Goal: Find specific page/section: Find specific page/section

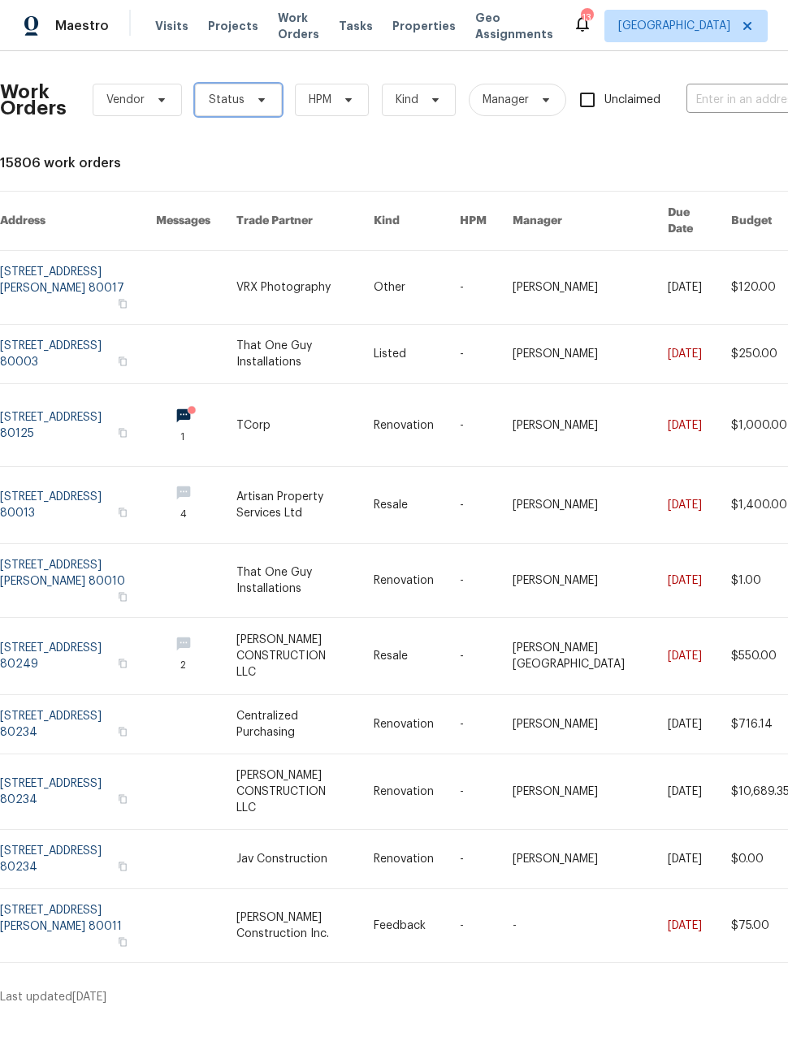
click at [236, 114] on span "Status" at bounding box center [238, 100] width 87 height 32
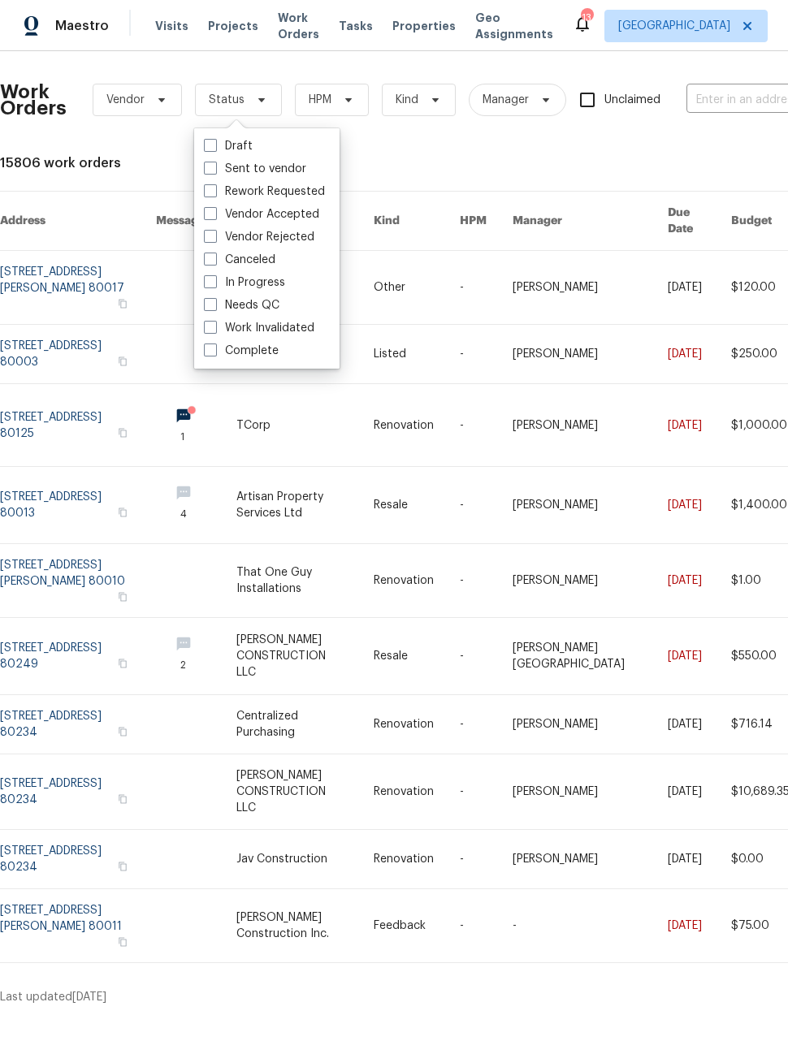
click at [184, 974] on html "Maestro Visits Projects Work Orders Tasks Properties Geo Assignments 13 Denver …" at bounding box center [394, 509] width 788 height 1018
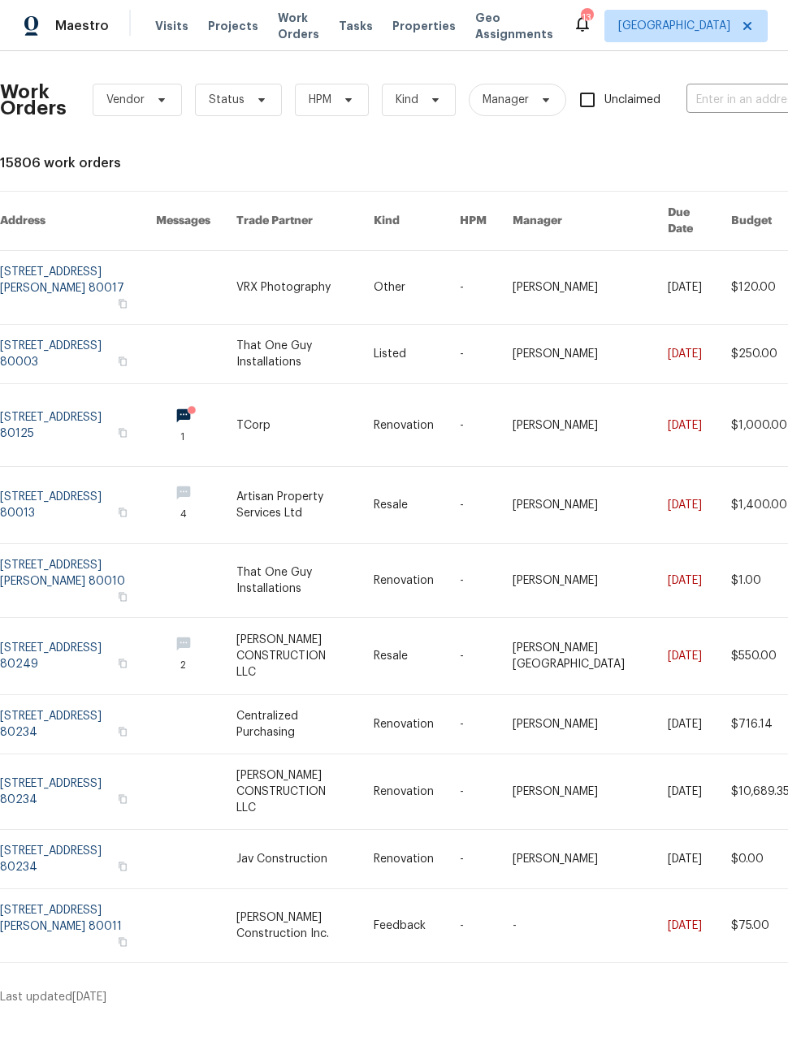
click at [125, 544] on link at bounding box center [78, 580] width 156 height 73
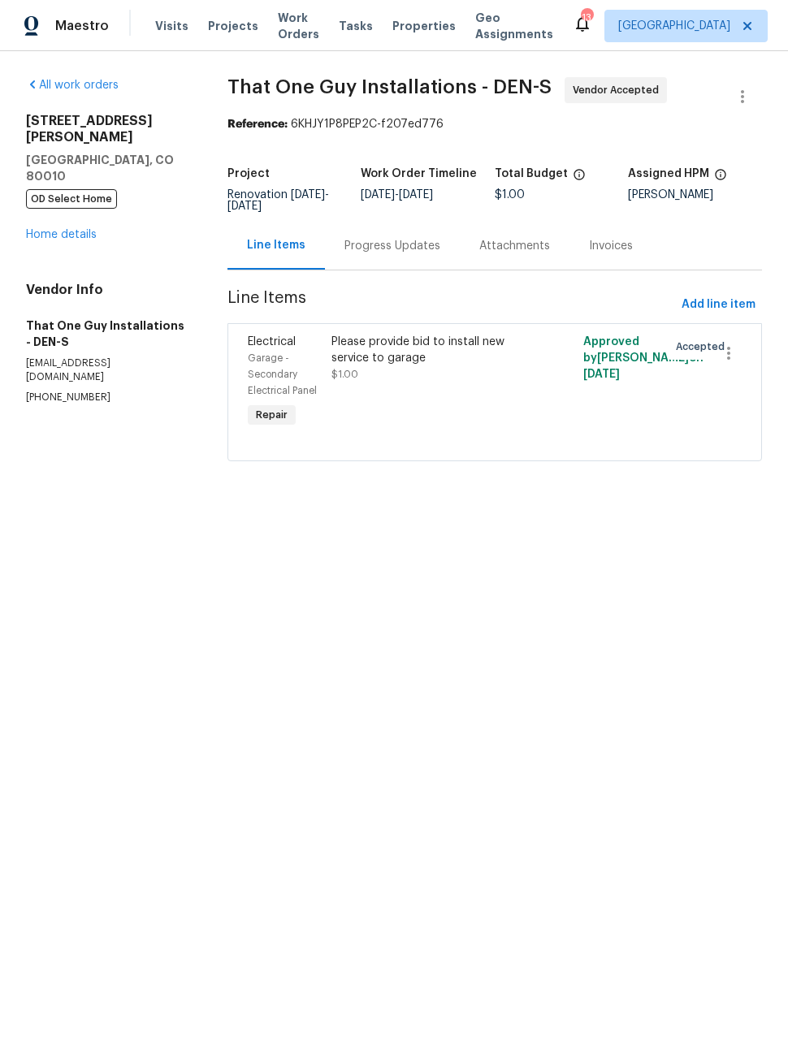
click at [410, 247] on div "Progress Updates" at bounding box center [392, 246] width 96 height 16
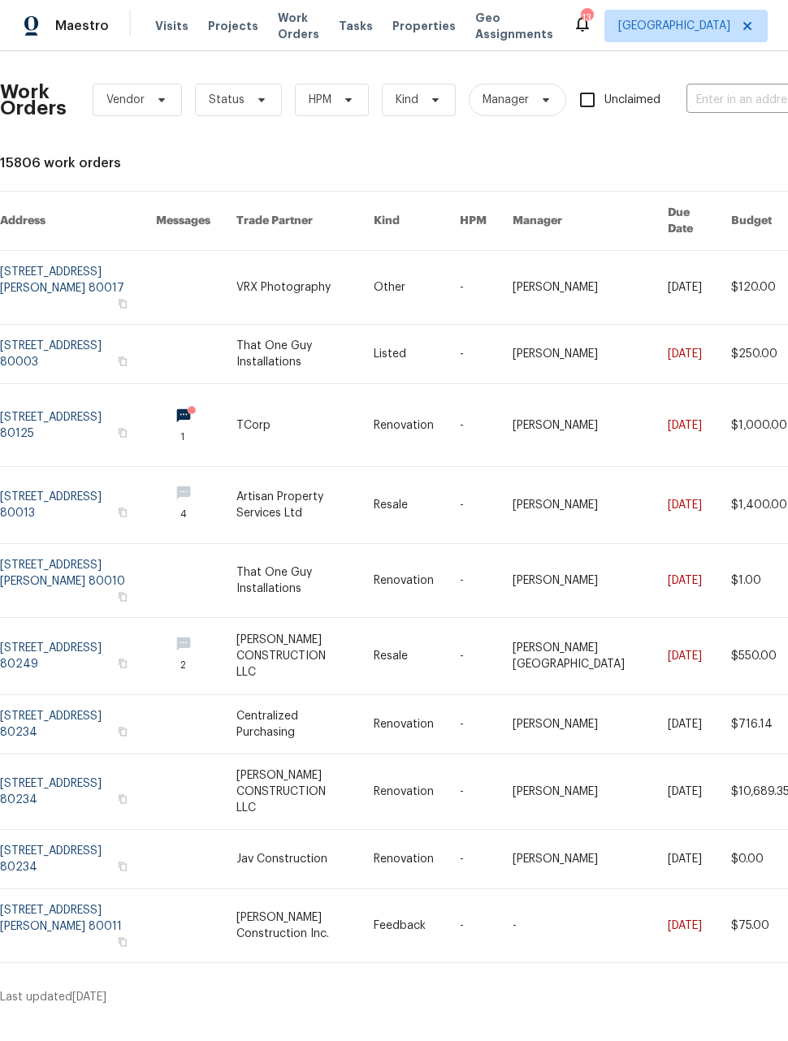
click at [278, 35] on span "Work Orders" at bounding box center [298, 26] width 41 height 32
click at [287, 38] on span "Work Orders" at bounding box center [298, 26] width 41 height 32
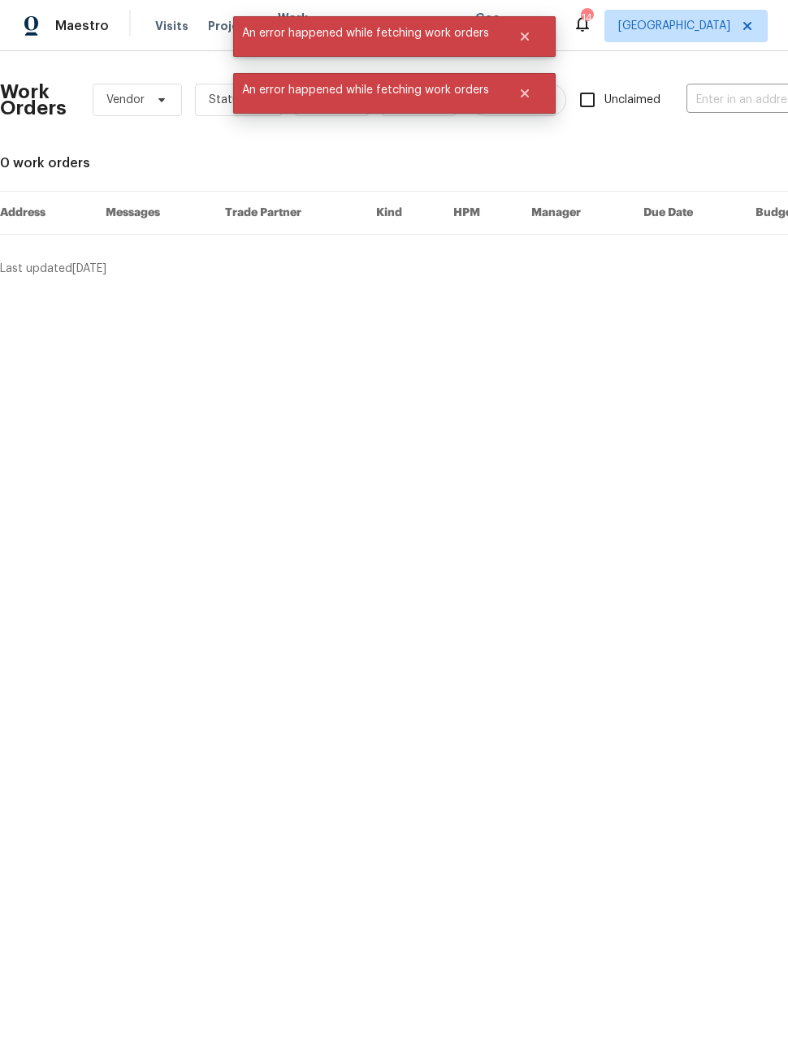
click at [63, 27] on span "Maestro" at bounding box center [82, 26] width 54 height 16
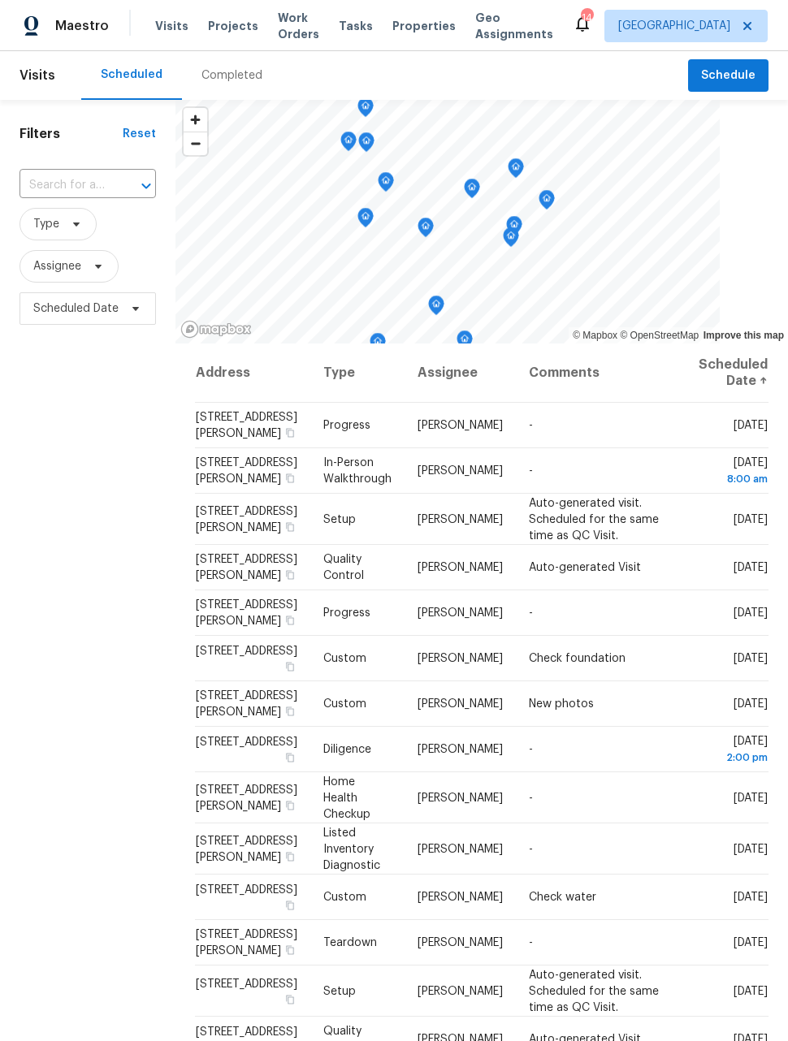
click at [289, 27] on span "Work Orders" at bounding box center [298, 26] width 41 height 32
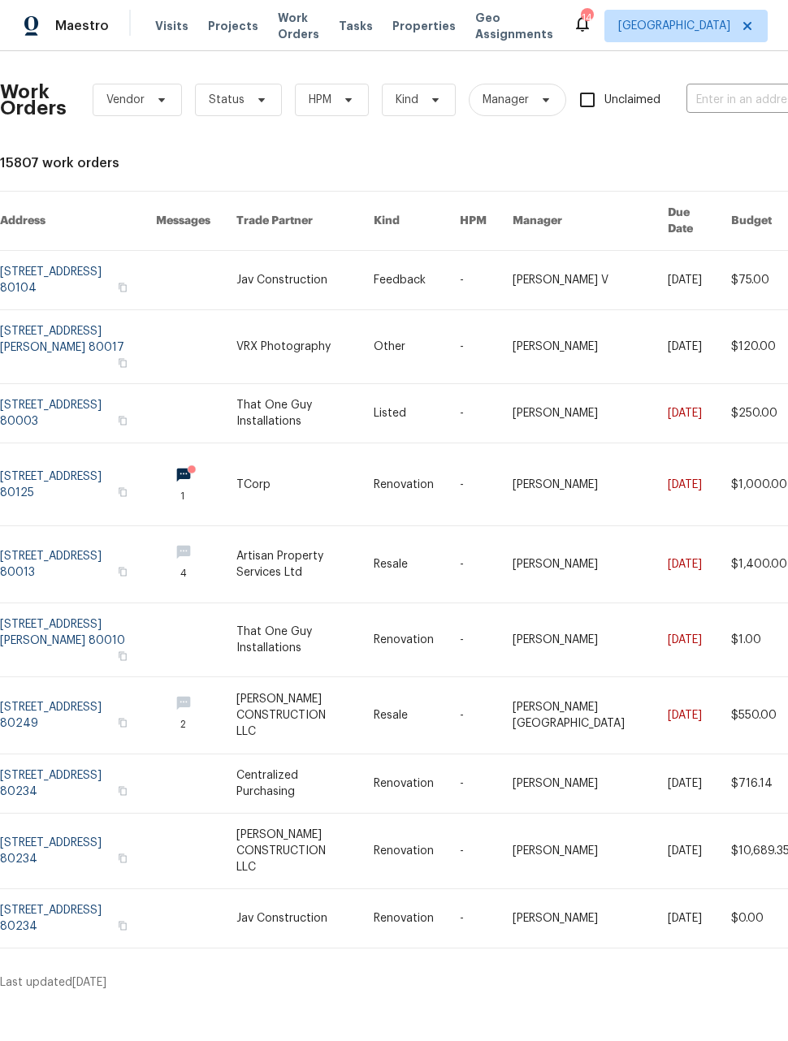
click at [53, 270] on link at bounding box center [78, 280] width 156 height 58
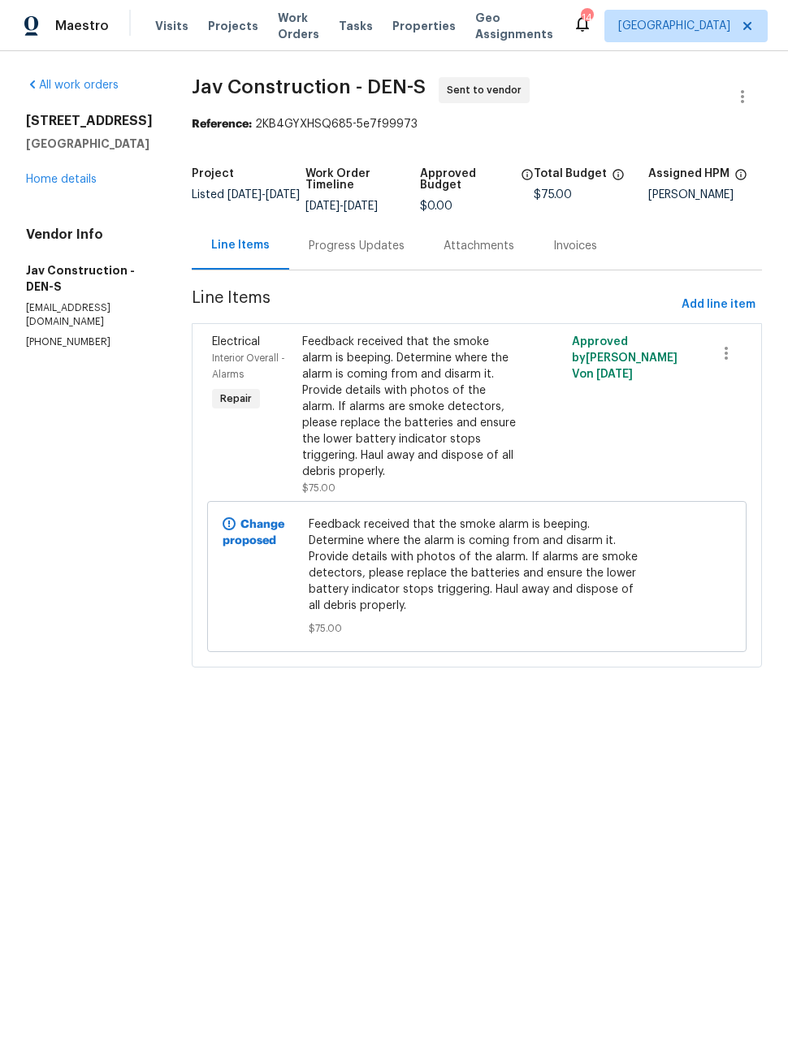
click at [73, 39] on div "Maestro" at bounding box center [54, 26] width 109 height 32
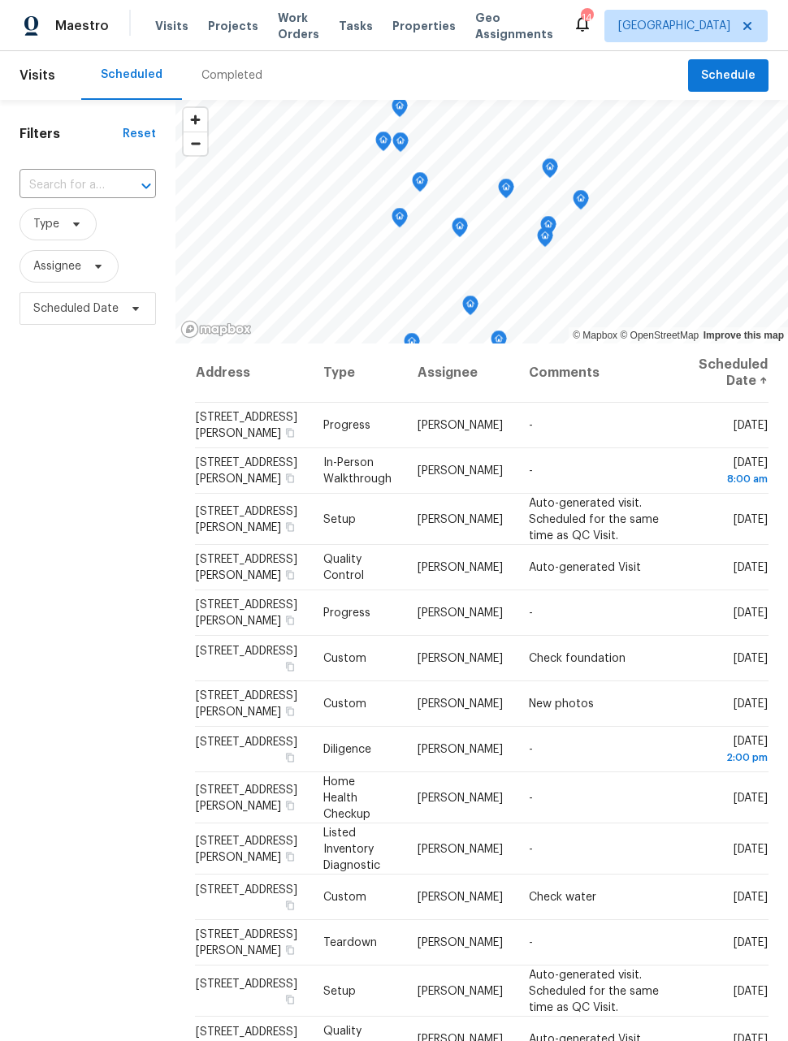
click at [490, 37] on span "Geo Assignments" at bounding box center [514, 26] width 78 height 32
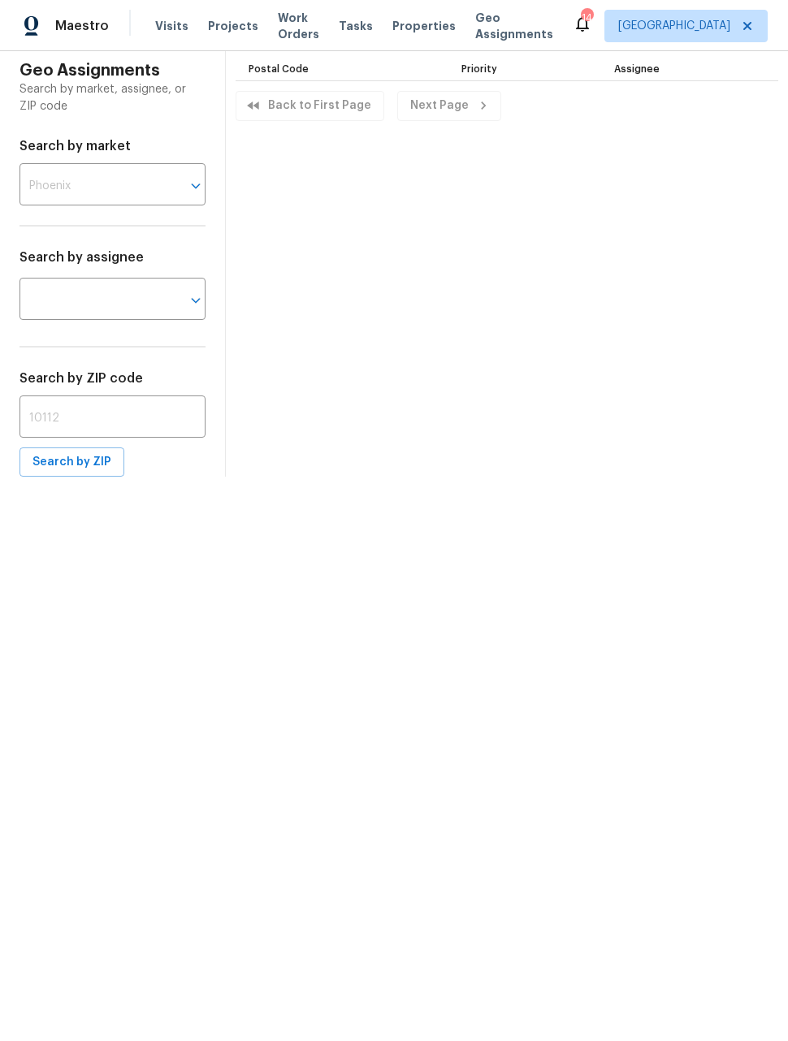
click at [179, 19] on span "Visits" at bounding box center [171, 26] width 33 height 16
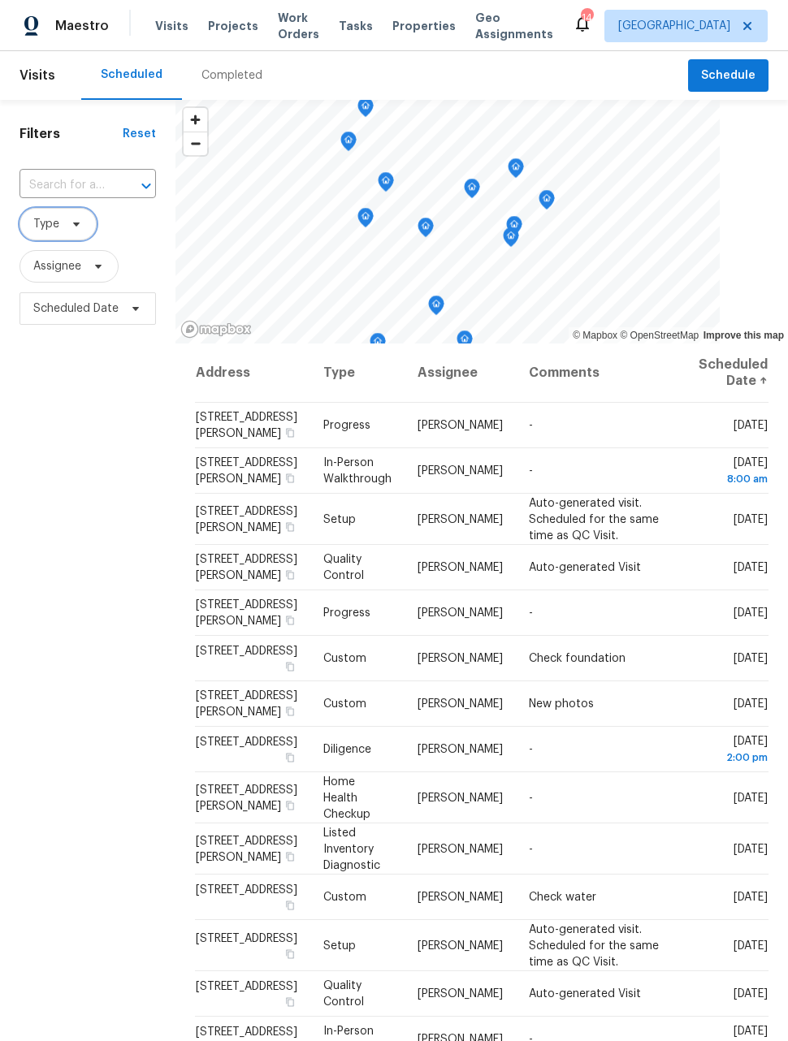
click at [60, 231] on span "Type" at bounding box center [57, 224] width 77 height 32
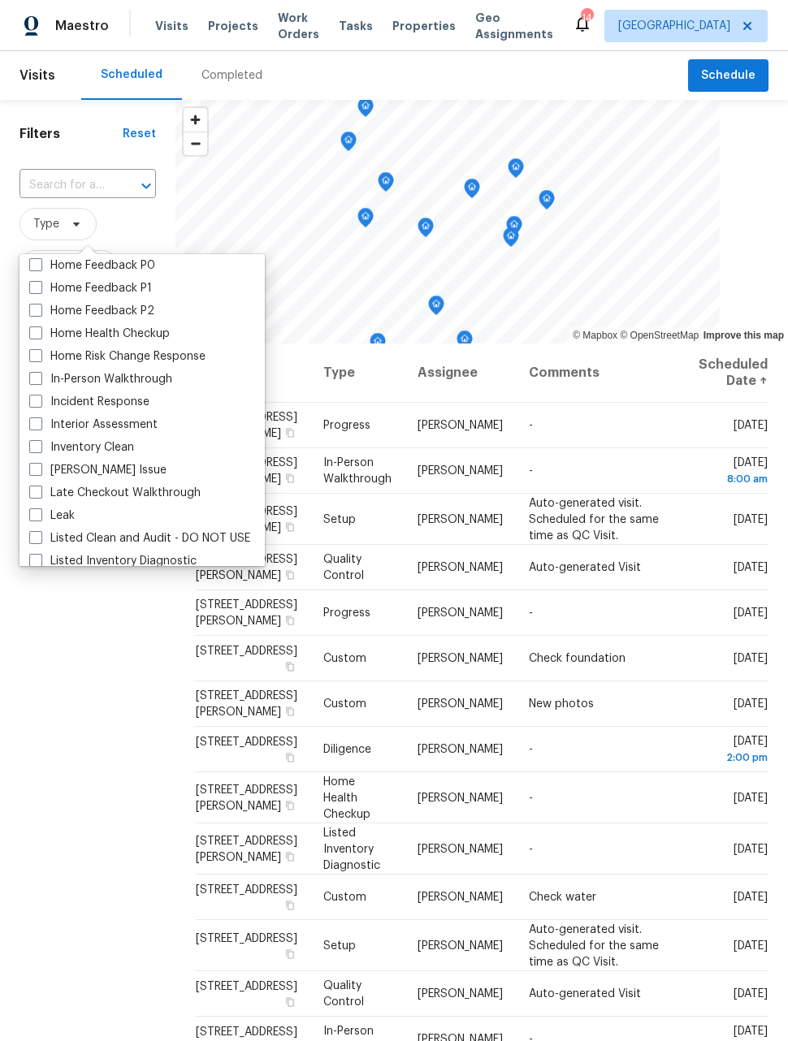
scroll to position [529, 0]
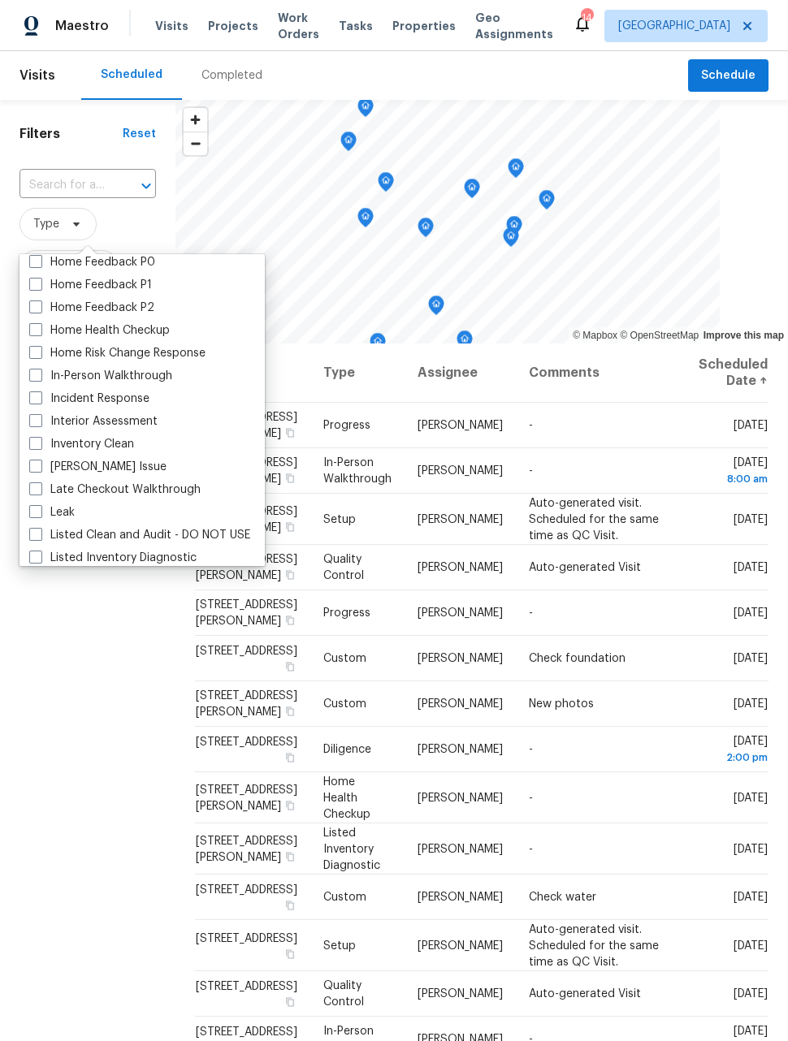
click at [33, 381] on span at bounding box center [35, 375] width 13 height 13
click at [33, 378] on input "In-Person Walkthrough" at bounding box center [34, 373] width 11 height 11
checkbox input "true"
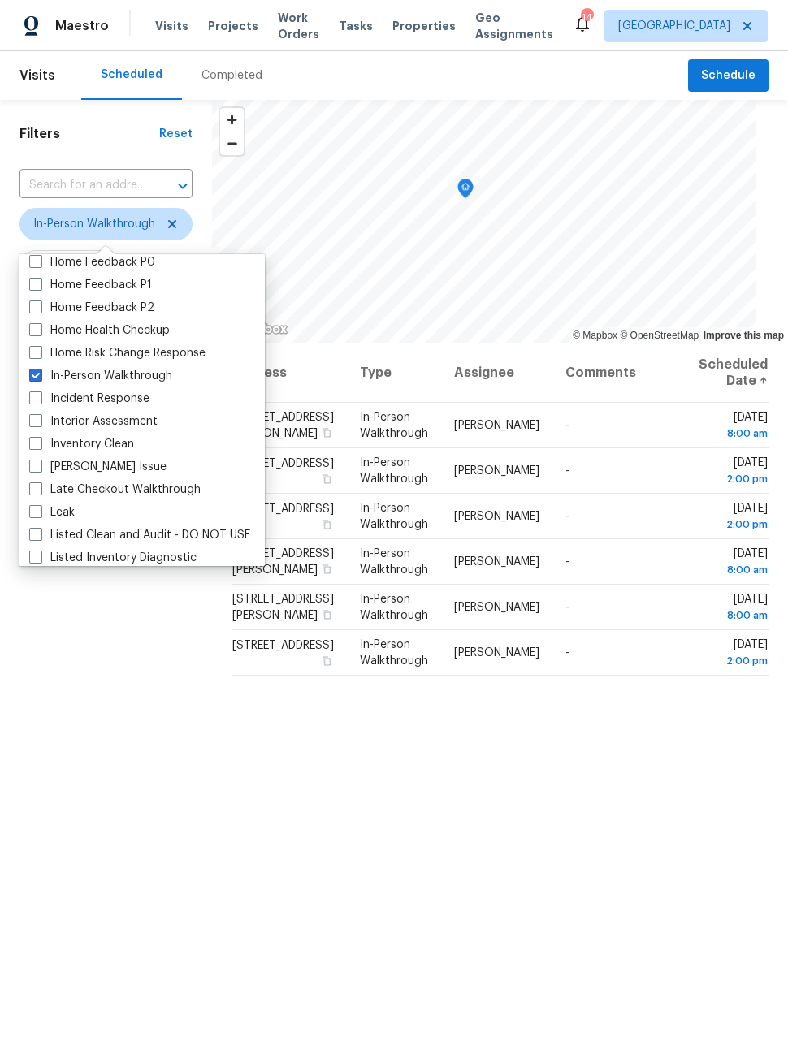
click at [120, 667] on div "Filters Reset ​ In-Person Walkthrough Assignee Scheduled Date" at bounding box center [106, 638] width 212 height 1077
